Goal: Task Accomplishment & Management: Use online tool/utility

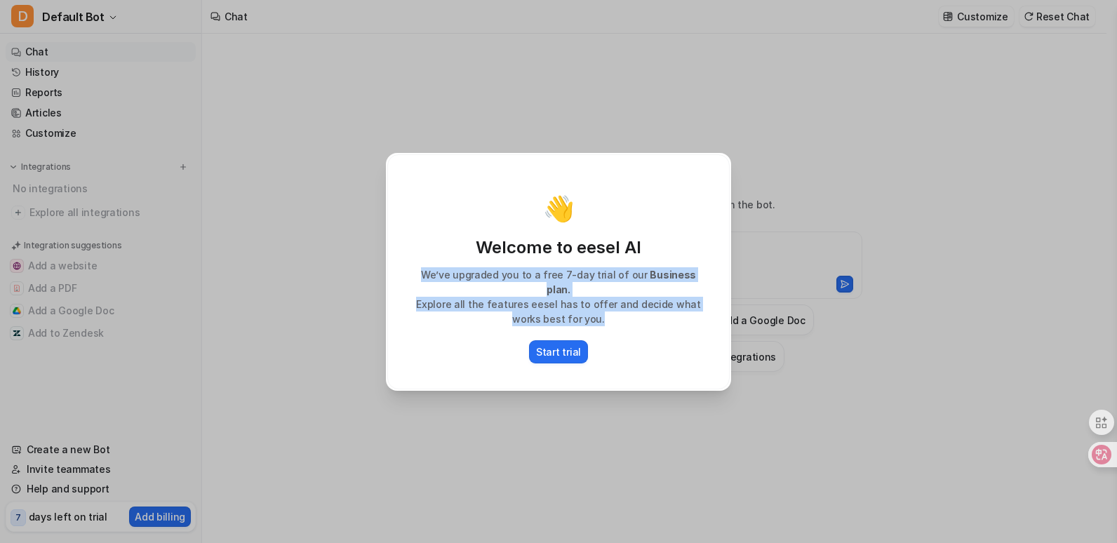
drag, startPoint x: 604, startPoint y: 315, endPoint x: 405, endPoint y: 279, distance: 201.7
click at [405, 279] on div "We’ve upgraded you to a free 7-day trial of our Business plan. Explore all the …" at bounding box center [558, 296] width 313 height 59
drag, startPoint x: 405, startPoint y: 279, endPoint x: 493, endPoint y: 288, distance: 88.1
copy div "We’ve upgraded you to a free 7-day trial of our Business plan. Explore all the …"
